Goal: Information Seeking & Learning: Compare options

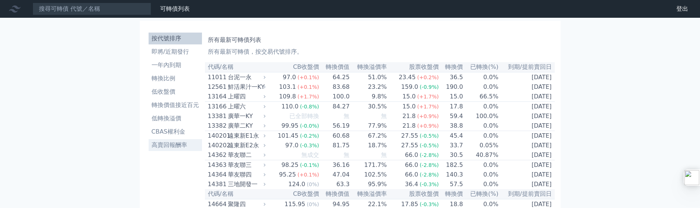
click at [178, 148] on li "高賣回報酬率" at bounding box center [174, 145] width 53 height 9
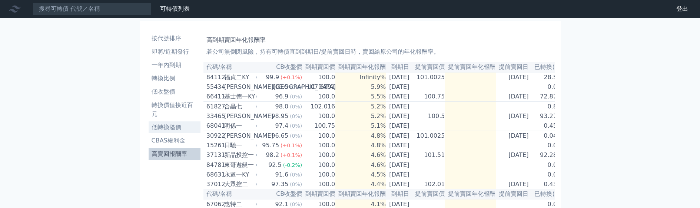
click at [173, 127] on li "低轉換溢價" at bounding box center [174, 127] width 52 height 9
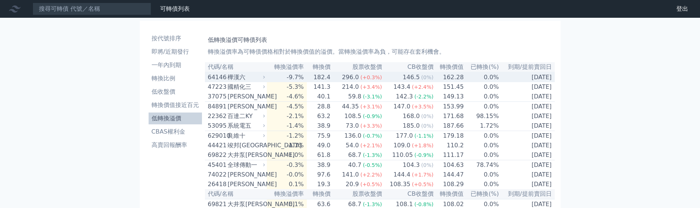
click at [275, 78] on td "-9.7%" at bounding box center [287, 77] width 40 height 10
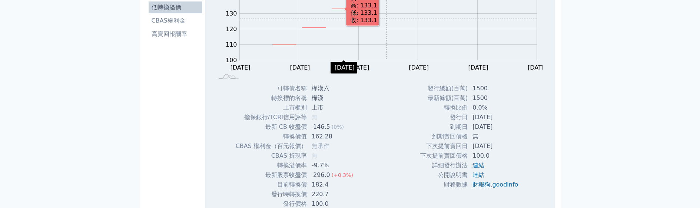
scroll to position [148, 0]
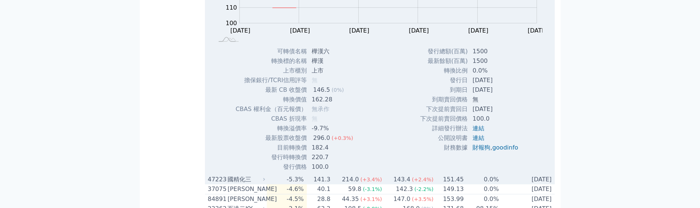
click at [306, 183] on td "-5.3%" at bounding box center [287, 180] width 40 height 10
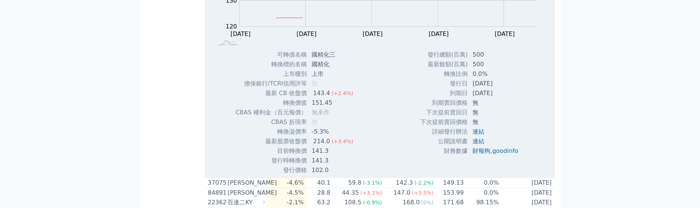
scroll to position [407, 0]
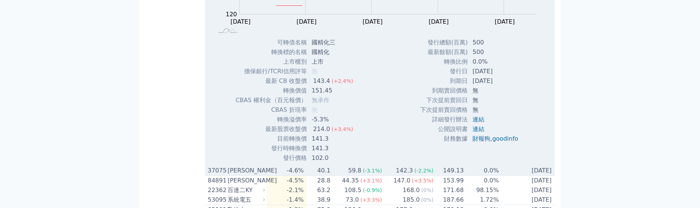
click at [339, 175] on td "59.8 (-3.1%)" at bounding box center [356, 171] width 51 height 10
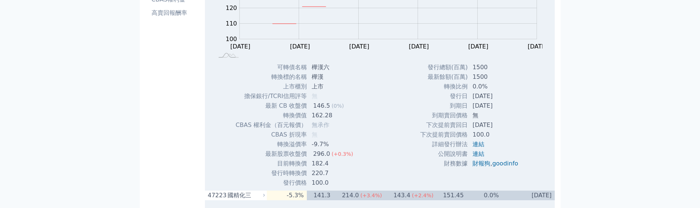
scroll to position [148, 0]
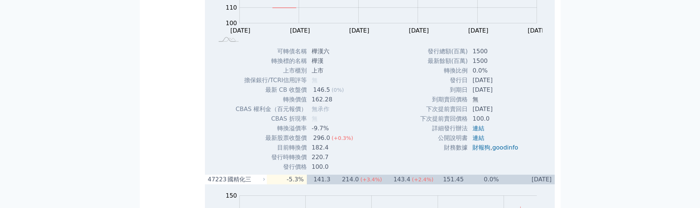
drag, startPoint x: 470, startPoint y: 82, endPoint x: 502, endPoint y: 84, distance: 32.3
click at [502, 84] on td "[DATE]" at bounding box center [496, 81] width 56 height 10
copy td "[DATE]"
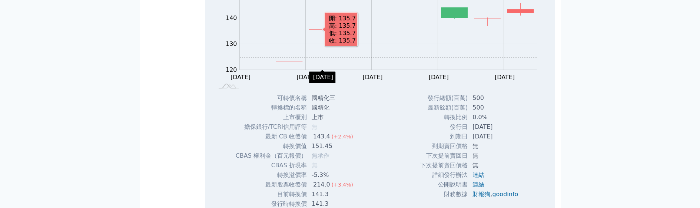
scroll to position [370, 0]
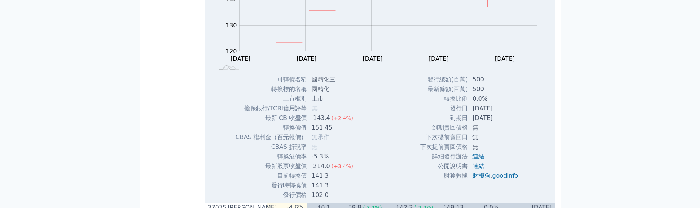
drag, startPoint x: 471, startPoint y: 111, endPoint x: 502, endPoint y: 113, distance: 31.6
click at [502, 113] on td "[DATE]" at bounding box center [496, 109] width 56 height 10
copy td "[DATE]"
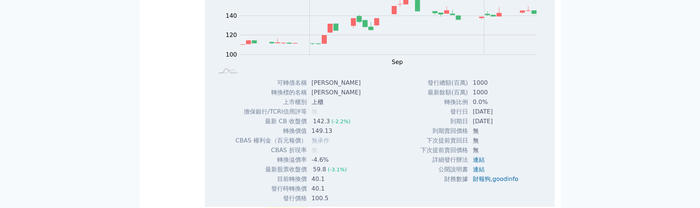
scroll to position [630, 0]
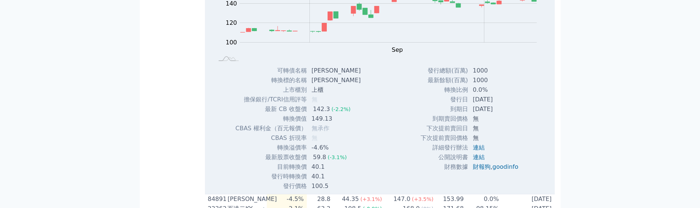
drag, startPoint x: 470, startPoint y: 102, endPoint x: 505, endPoint y: 103, distance: 35.6
click at [505, 103] on td "[DATE]" at bounding box center [496, 100] width 56 height 10
copy td "[DATE]"
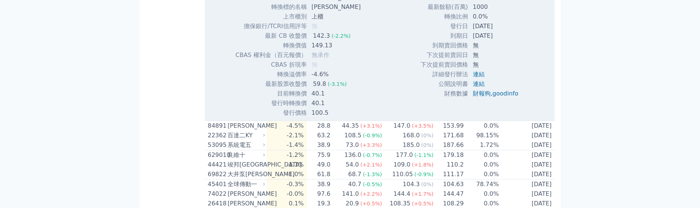
scroll to position [704, 0]
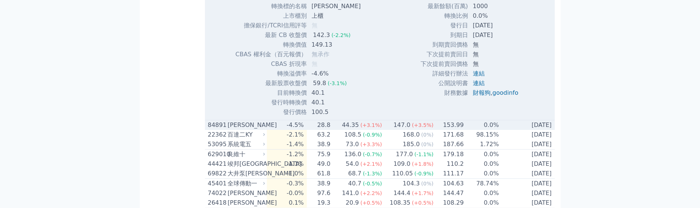
click at [303, 128] on td "-4.5%" at bounding box center [287, 125] width 40 height 10
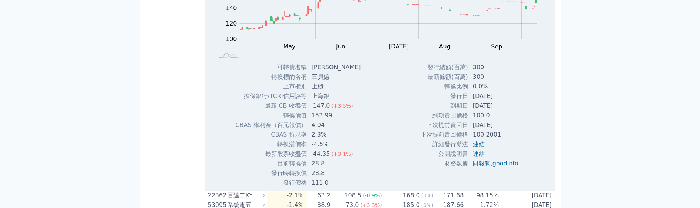
scroll to position [889, 0]
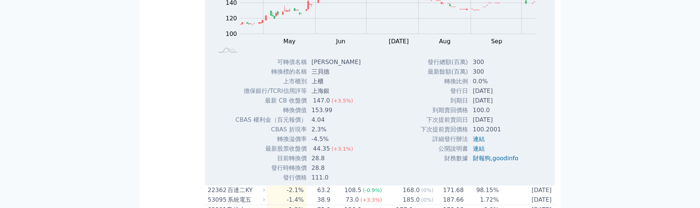
drag, startPoint x: 471, startPoint y: 96, endPoint x: 506, endPoint y: 96, distance: 34.8
click at [506, 96] on td "[DATE]" at bounding box center [496, 91] width 56 height 10
copy td "[DATE]"
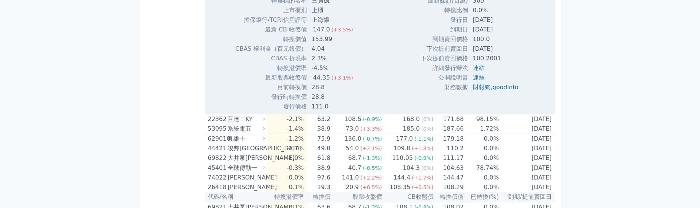
scroll to position [963, 0]
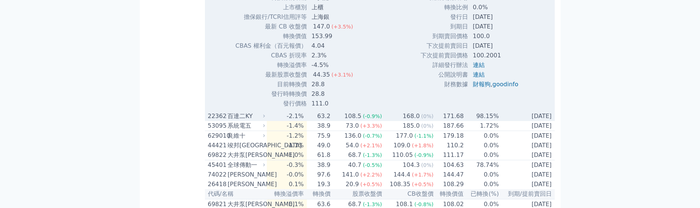
click at [391, 120] on td "168.0 (0%)" at bounding box center [407, 116] width 51 height 10
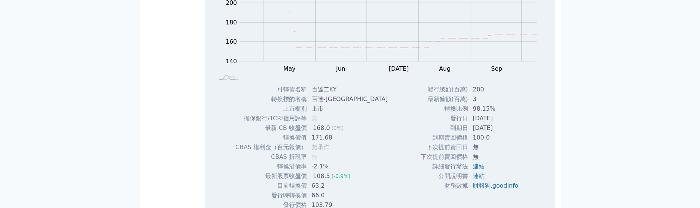
scroll to position [1111, 0]
drag, startPoint x: 470, startPoint y: 121, endPoint x: 502, endPoint y: 121, distance: 32.6
click at [502, 121] on td "[DATE]" at bounding box center [496, 119] width 56 height 10
copy td "[DATE]"
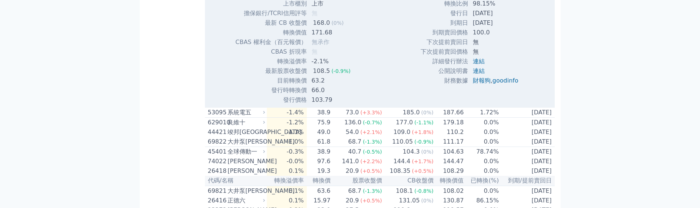
scroll to position [1222, 0]
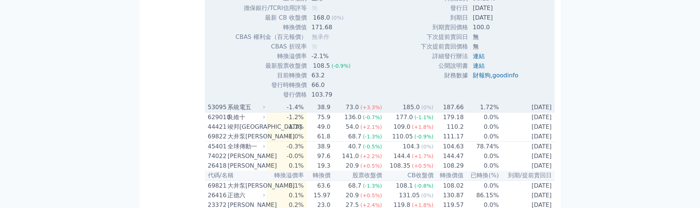
drag, startPoint x: 317, startPoint y: 112, endPoint x: 330, endPoint y: 113, distance: 13.0
click at [317, 112] on td "38.9" at bounding box center [319, 108] width 24 height 10
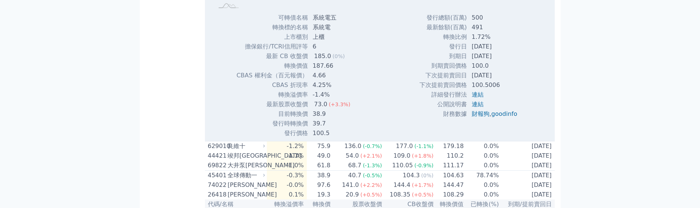
scroll to position [1444, 0]
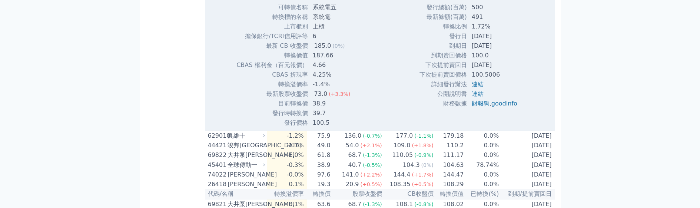
drag, startPoint x: 470, startPoint y: 40, endPoint x: 503, endPoint y: 43, distance: 32.3
click at [503, 41] on td "[DATE]" at bounding box center [495, 36] width 56 height 10
copy td "[DATE]"
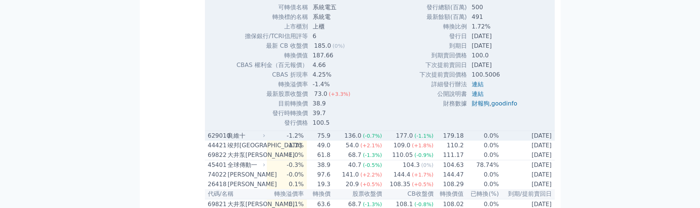
click at [239, 140] on div "良維十" at bounding box center [245, 135] width 36 height 9
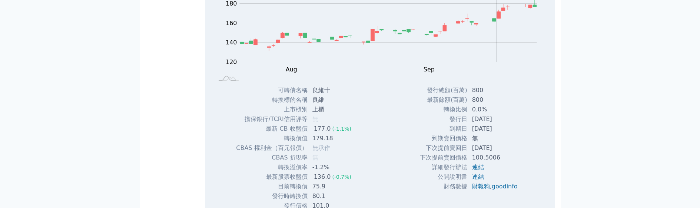
scroll to position [1629, 0]
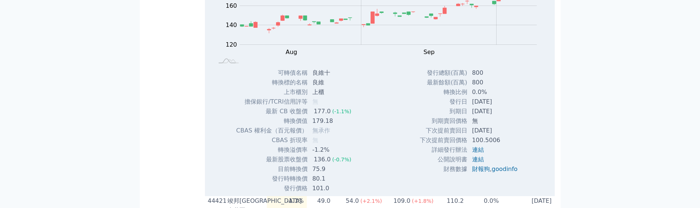
drag, startPoint x: 470, startPoint y: 110, endPoint x: 502, endPoint y: 110, distance: 31.8
click at [502, 107] on td "[DATE]" at bounding box center [495, 102] width 56 height 10
copy td "[DATE]"
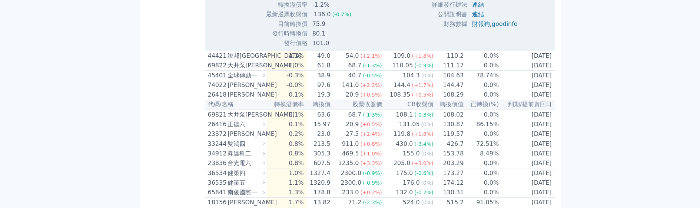
scroll to position [1778, 0]
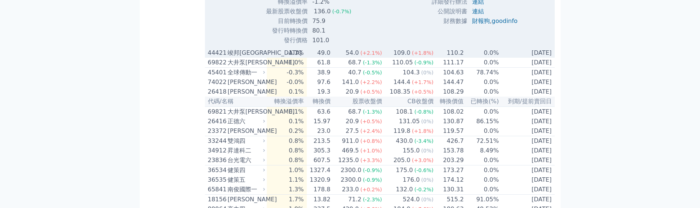
click at [287, 58] on td "-1.1%" at bounding box center [287, 53] width 40 height 10
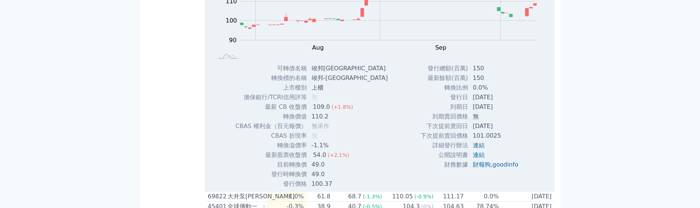
scroll to position [1889, 0]
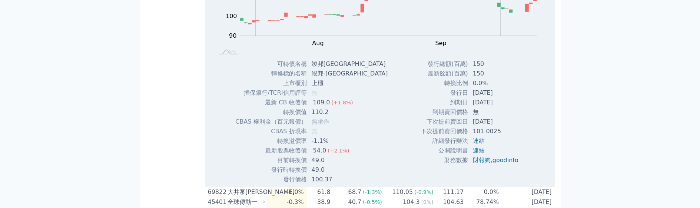
drag, startPoint x: 469, startPoint y: 100, endPoint x: 503, endPoint y: 102, distance: 33.4
click at [503, 98] on td "[DATE]" at bounding box center [496, 93] width 56 height 10
copy td "[DATE]"
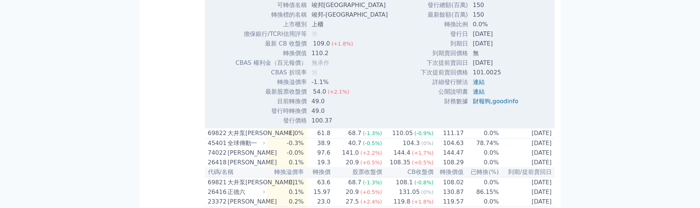
scroll to position [1963, 0]
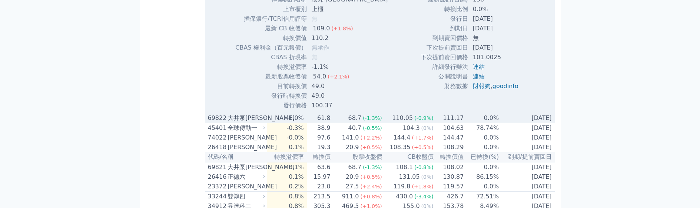
click at [331, 123] on td "61.8" at bounding box center [319, 118] width 24 height 10
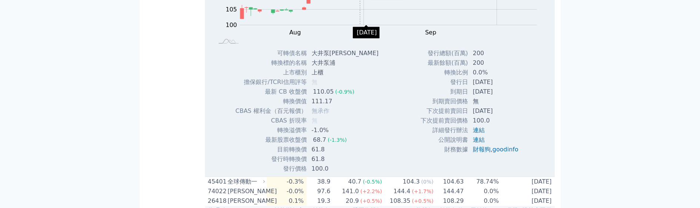
scroll to position [2185, 0]
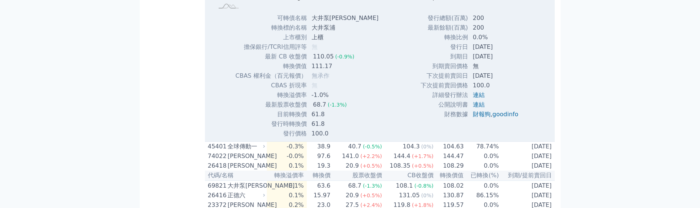
drag, startPoint x: 470, startPoint y: 56, endPoint x: 503, endPoint y: 56, distance: 32.6
click at [503, 52] on td "[DATE]" at bounding box center [496, 47] width 56 height 10
copy td "[DATE]"
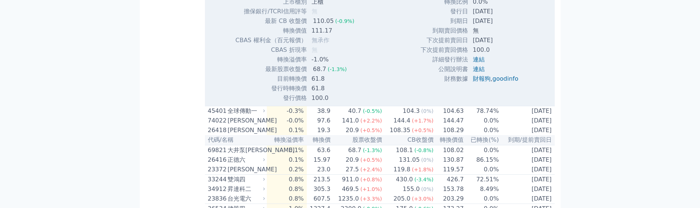
scroll to position [2259, 0]
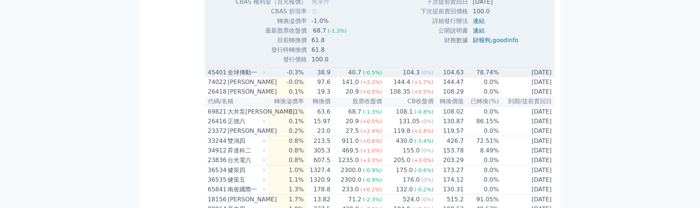
click at [291, 78] on td "-0.3%" at bounding box center [287, 73] width 40 height 10
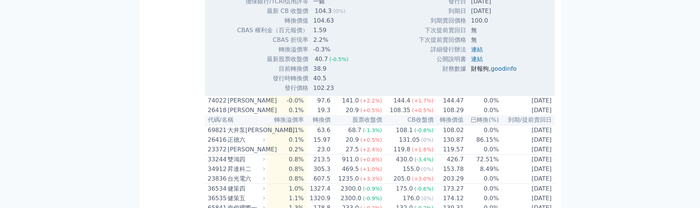
scroll to position [2444, 0]
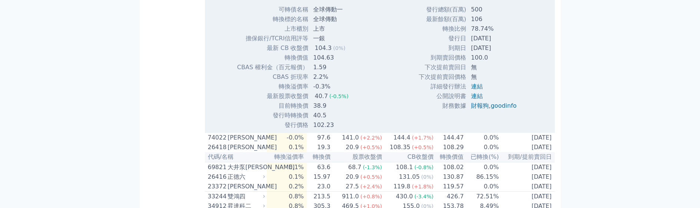
drag, startPoint x: 468, startPoint y: 47, endPoint x: 505, endPoint y: 47, distance: 37.0
click at [505, 43] on td "[DATE]" at bounding box center [494, 39] width 56 height 10
copy td "[DATE]"
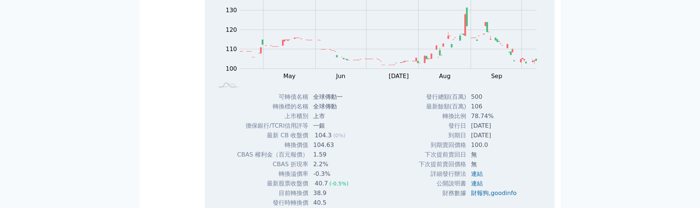
scroll to position [2370, 0]
